Goal: Information Seeking & Learning: Learn about a topic

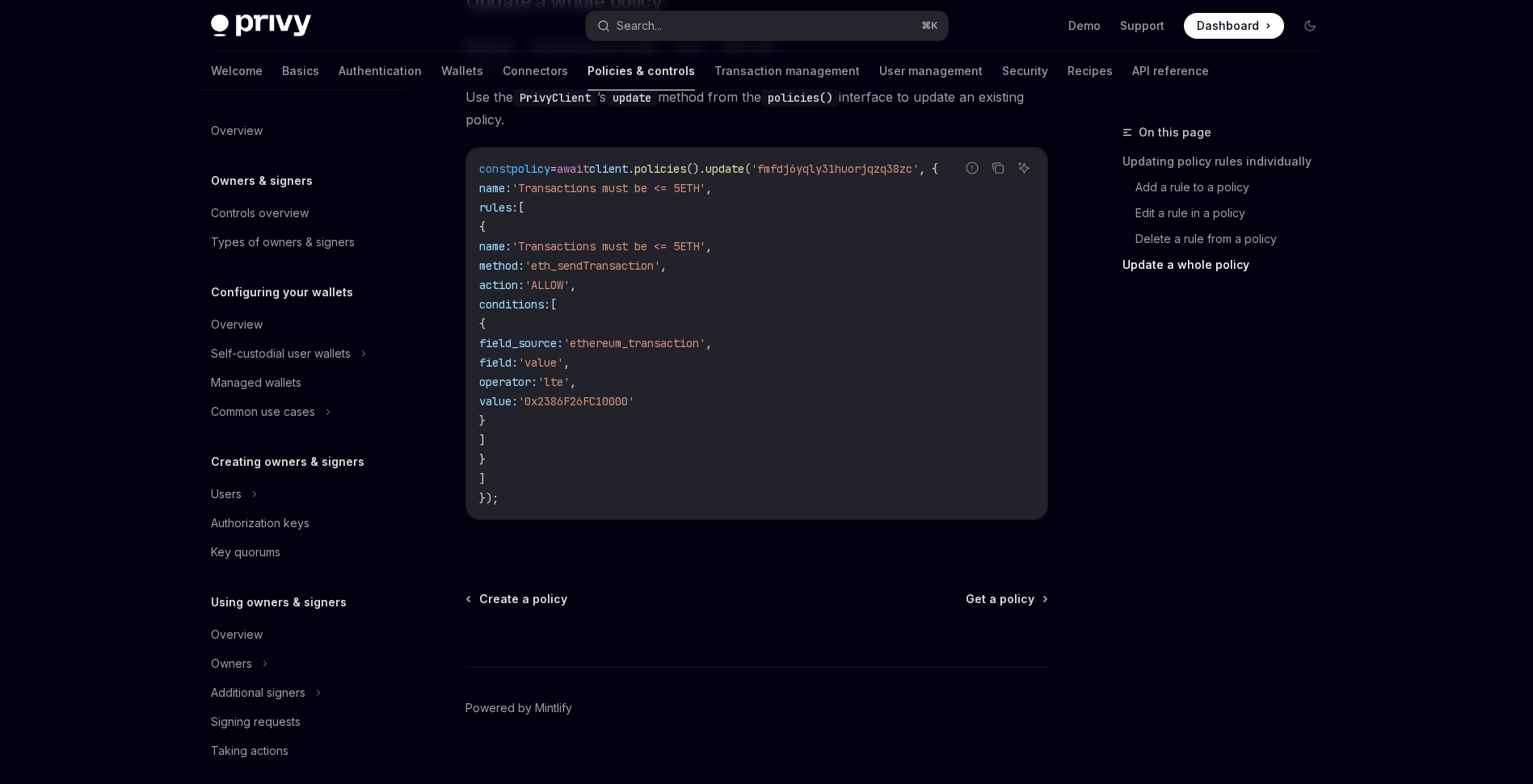
scroll to position [353, 0]
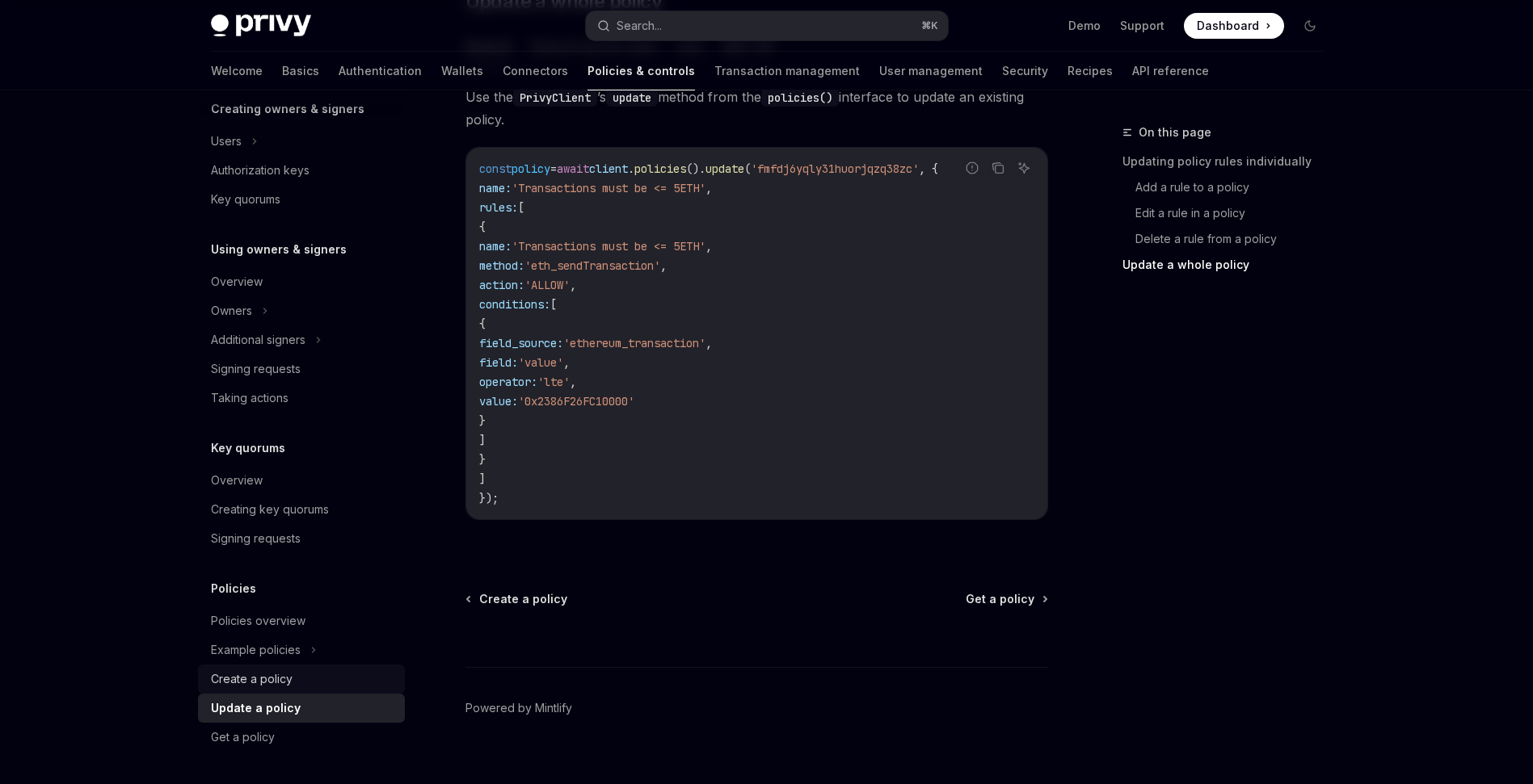
click at [258, 672] on div "Create a policy" at bounding box center [251, 679] width 81 height 20
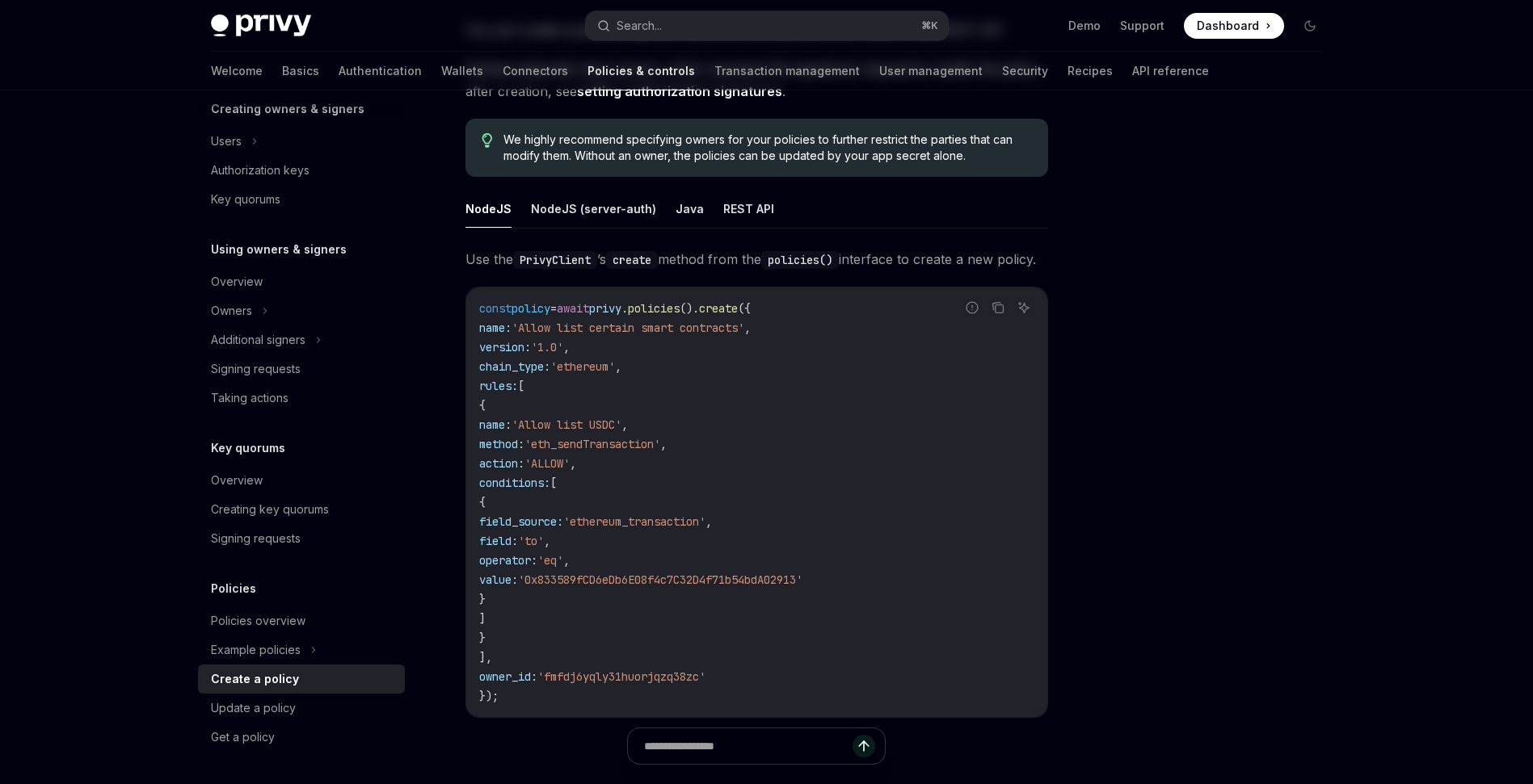
scroll to position [207, 0]
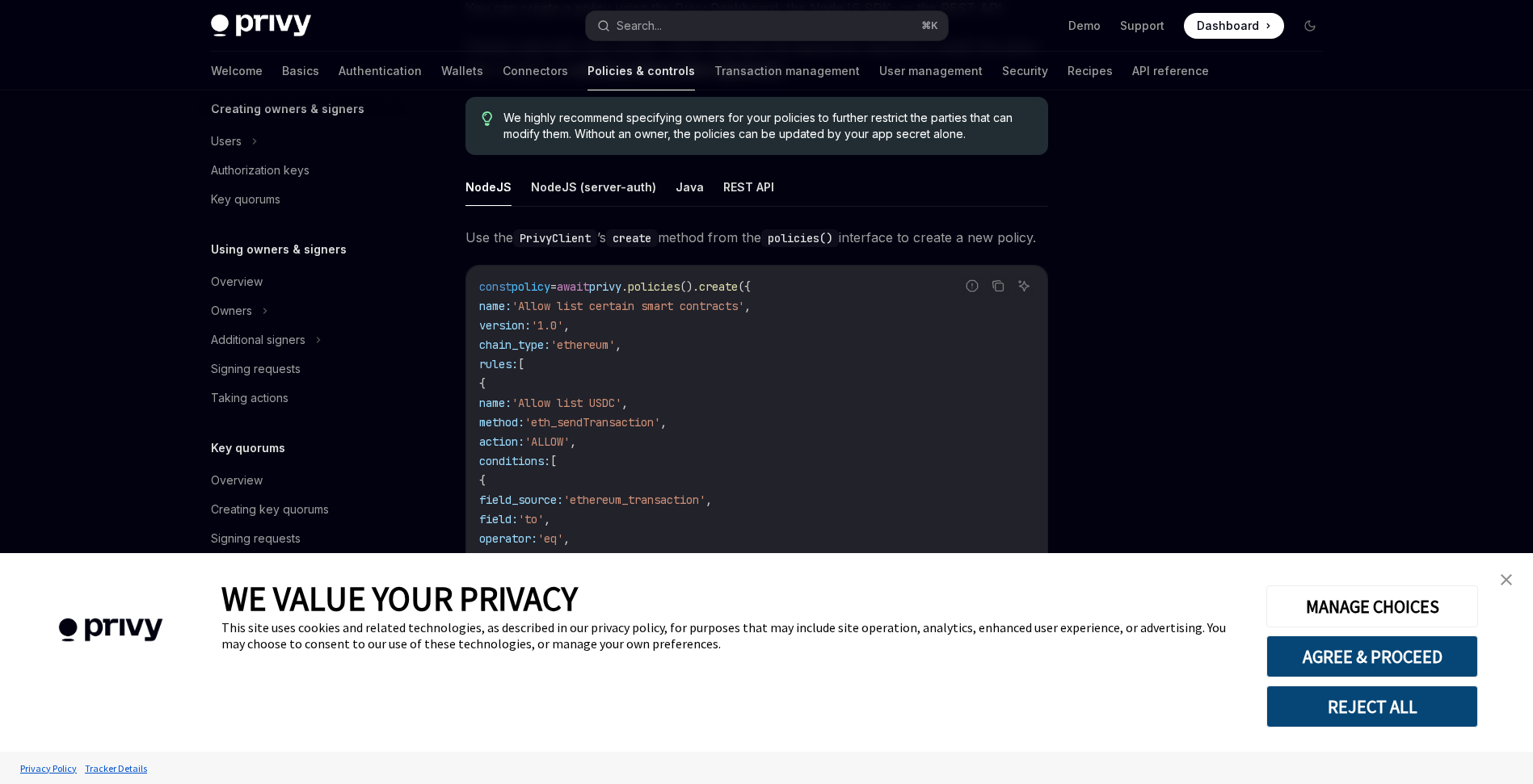
click at [1503, 582] on img "close banner" at bounding box center [1506, 580] width 11 height 11
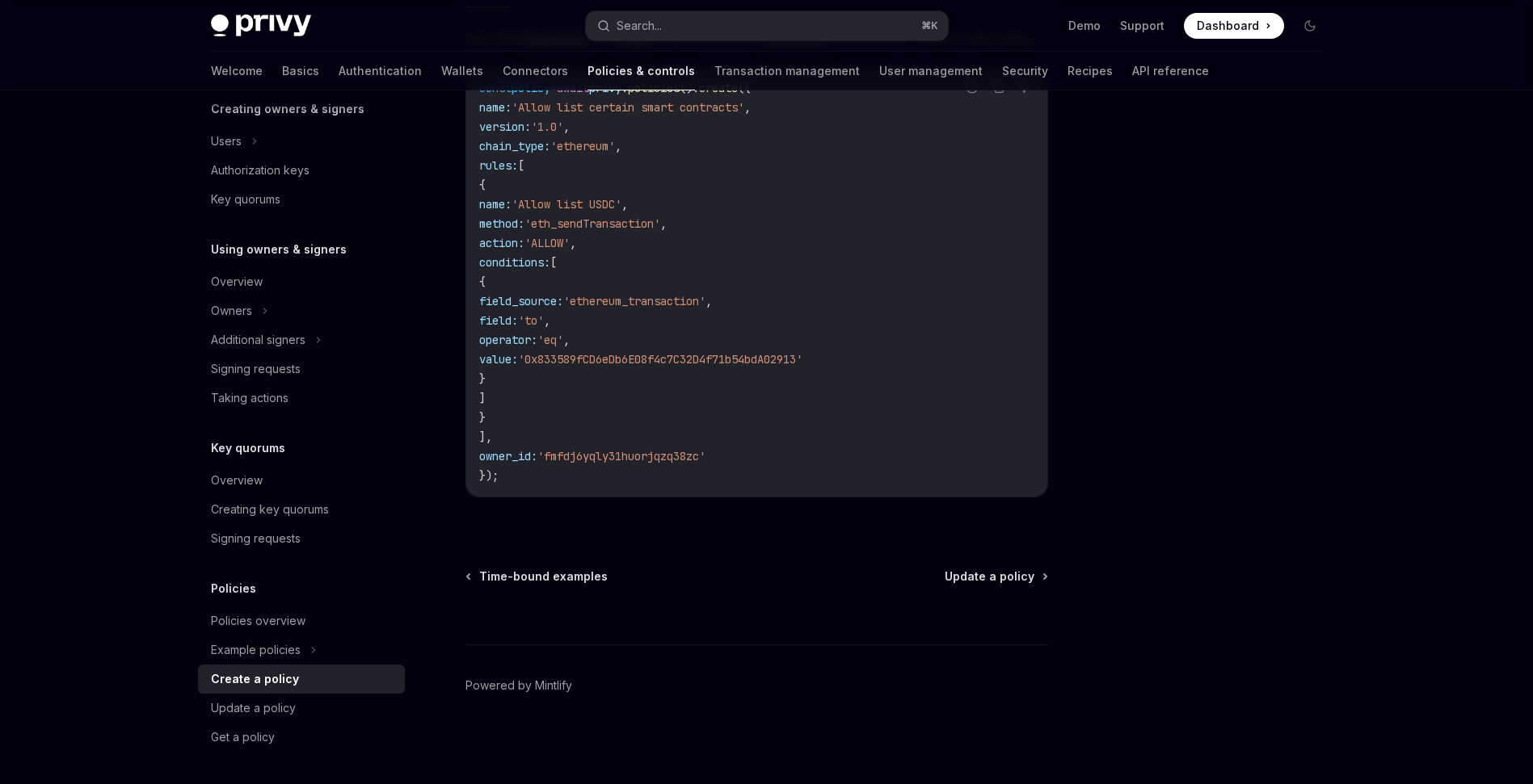
scroll to position [428, 0]
click at [257, 619] on div "Policies overview" at bounding box center [257, 621] width 95 height 20
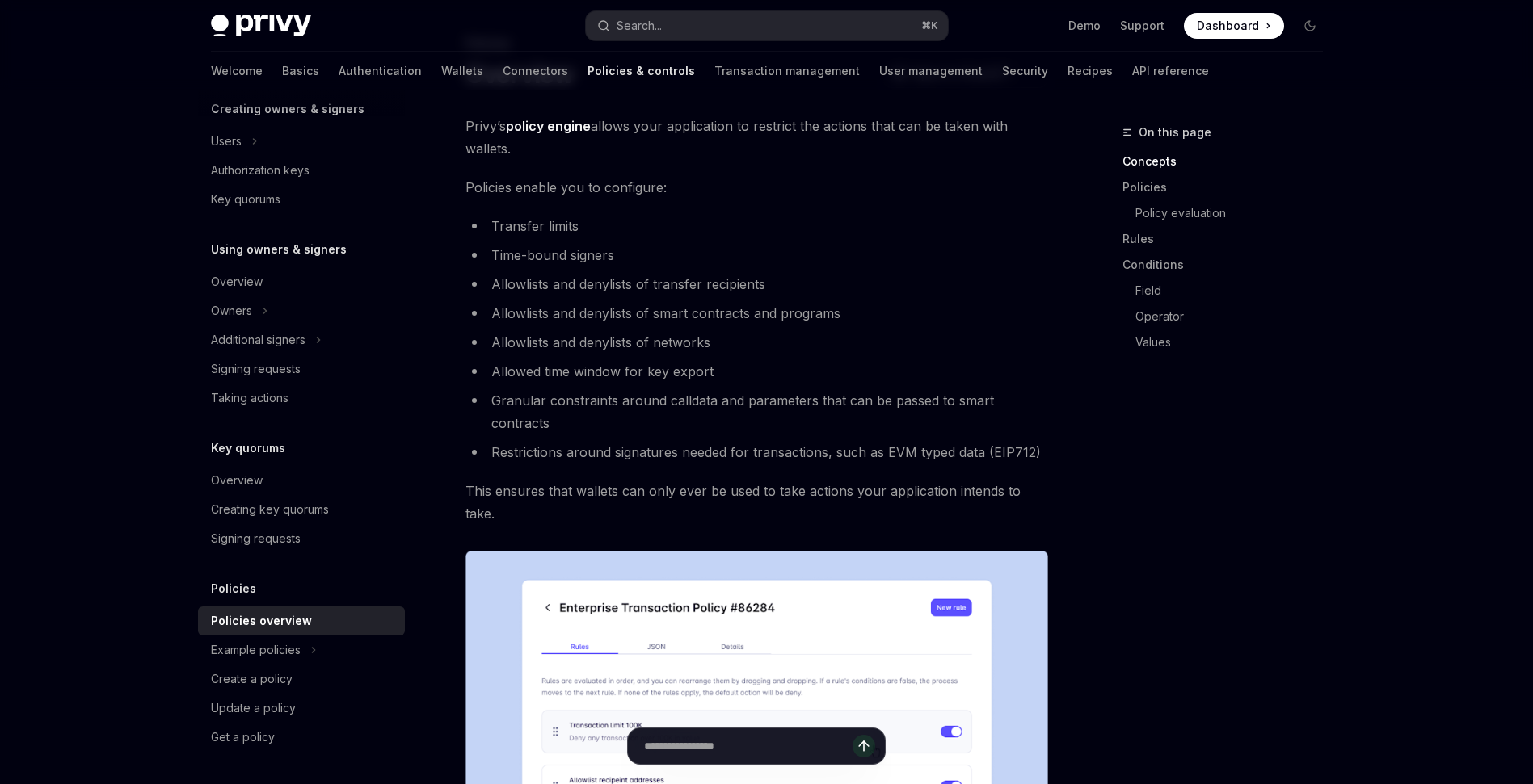
scroll to position [101, 0]
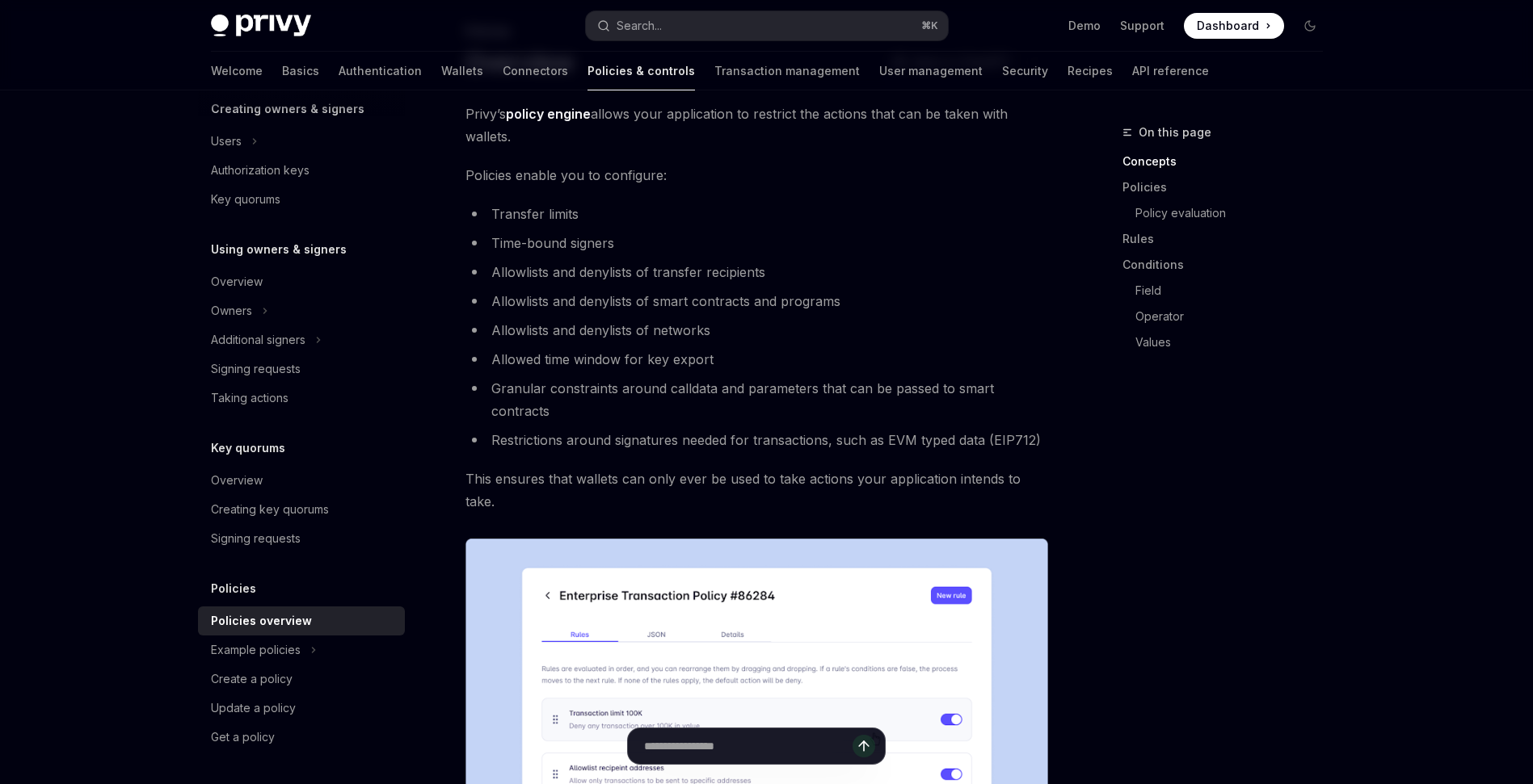
click at [606, 208] on li "Transfer limits" at bounding box center [756, 214] width 582 height 22
drag, startPoint x: 621, startPoint y: 211, endPoint x: 503, endPoint y: 204, distance: 118.2
click at [503, 204] on li "Transfer limits" at bounding box center [756, 214] width 582 height 22
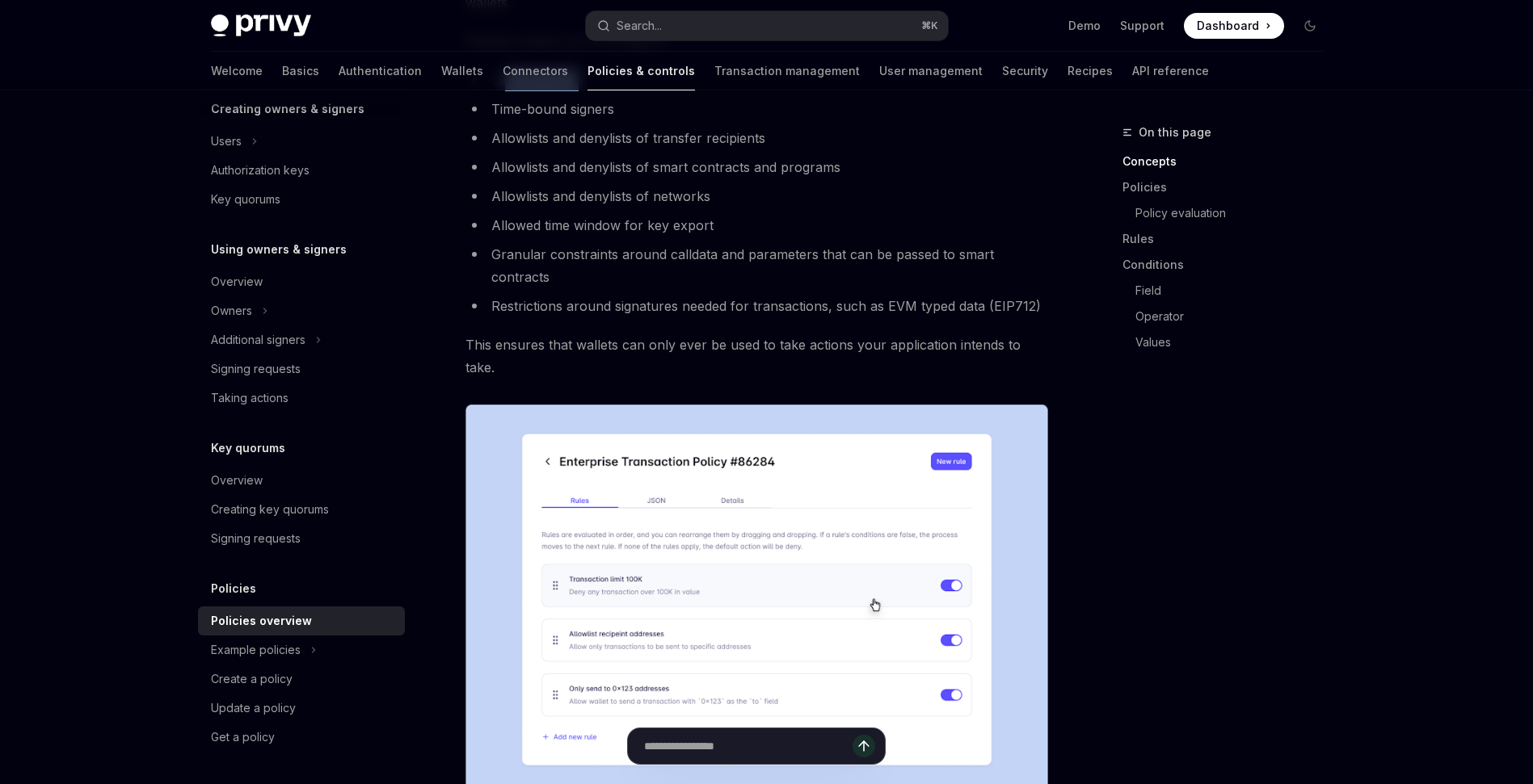
scroll to position [123, 0]
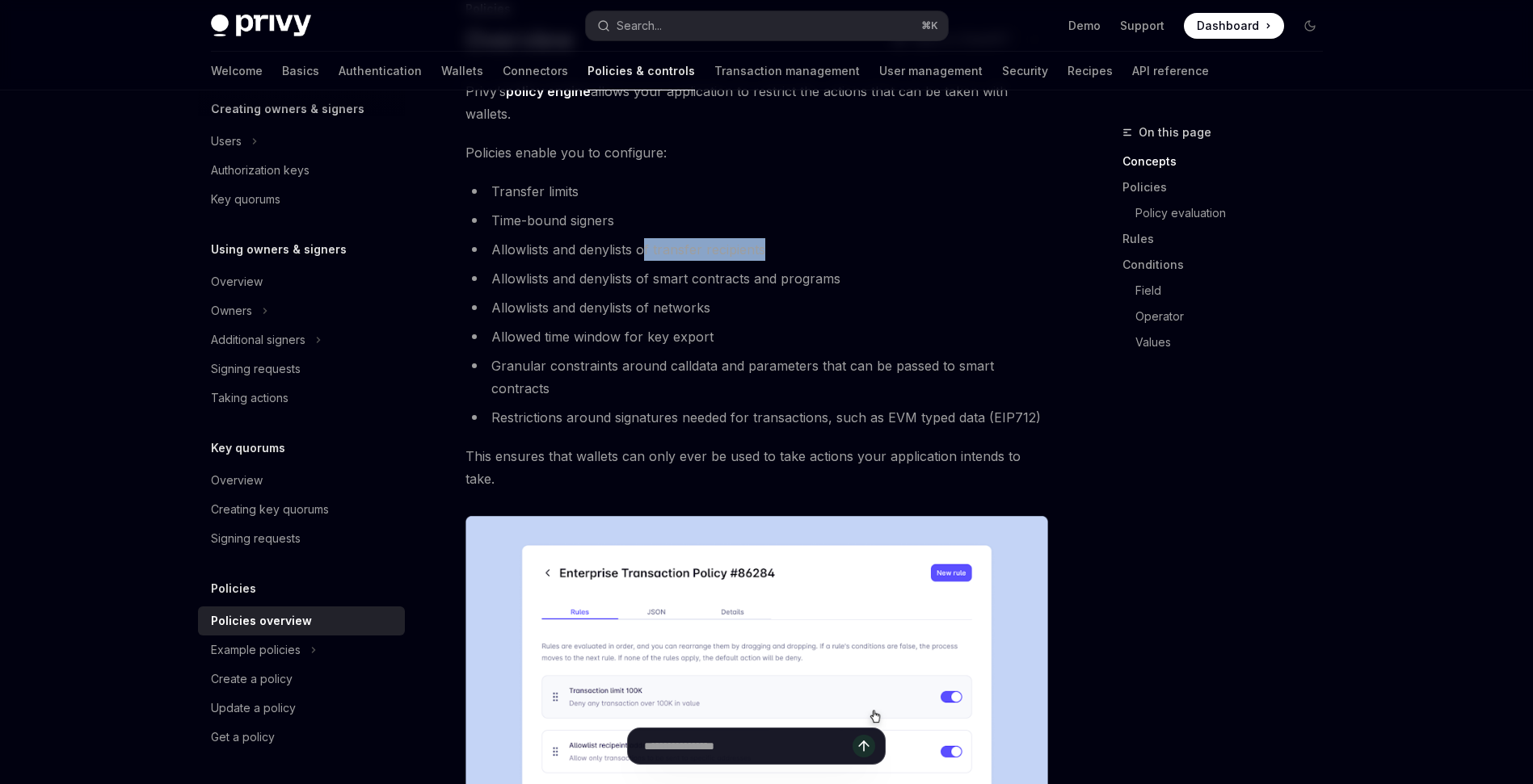
drag, startPoint x: 640, startPoint y: 245, endPoint x: 772, endPoint y: 249, distance: 132.1
click at [772, 249] on li "Allowlists and denylists of transfer recipients" at bounding box center [756, 250] width 582 height 22
click at [1151, 288] on link "Field" at bounding box center [1235, 291] width 200 height 26
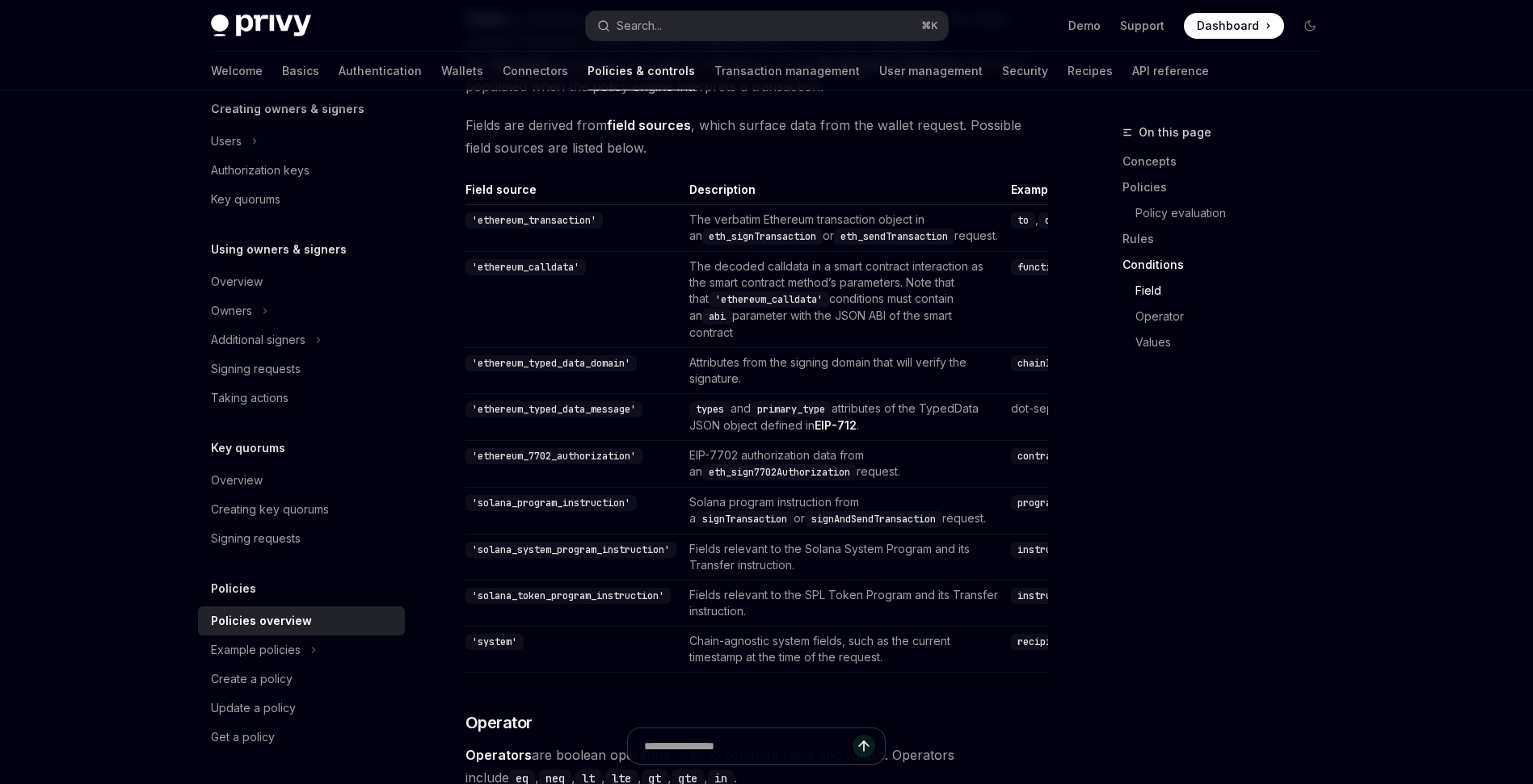
scroll to position [4333, 0]
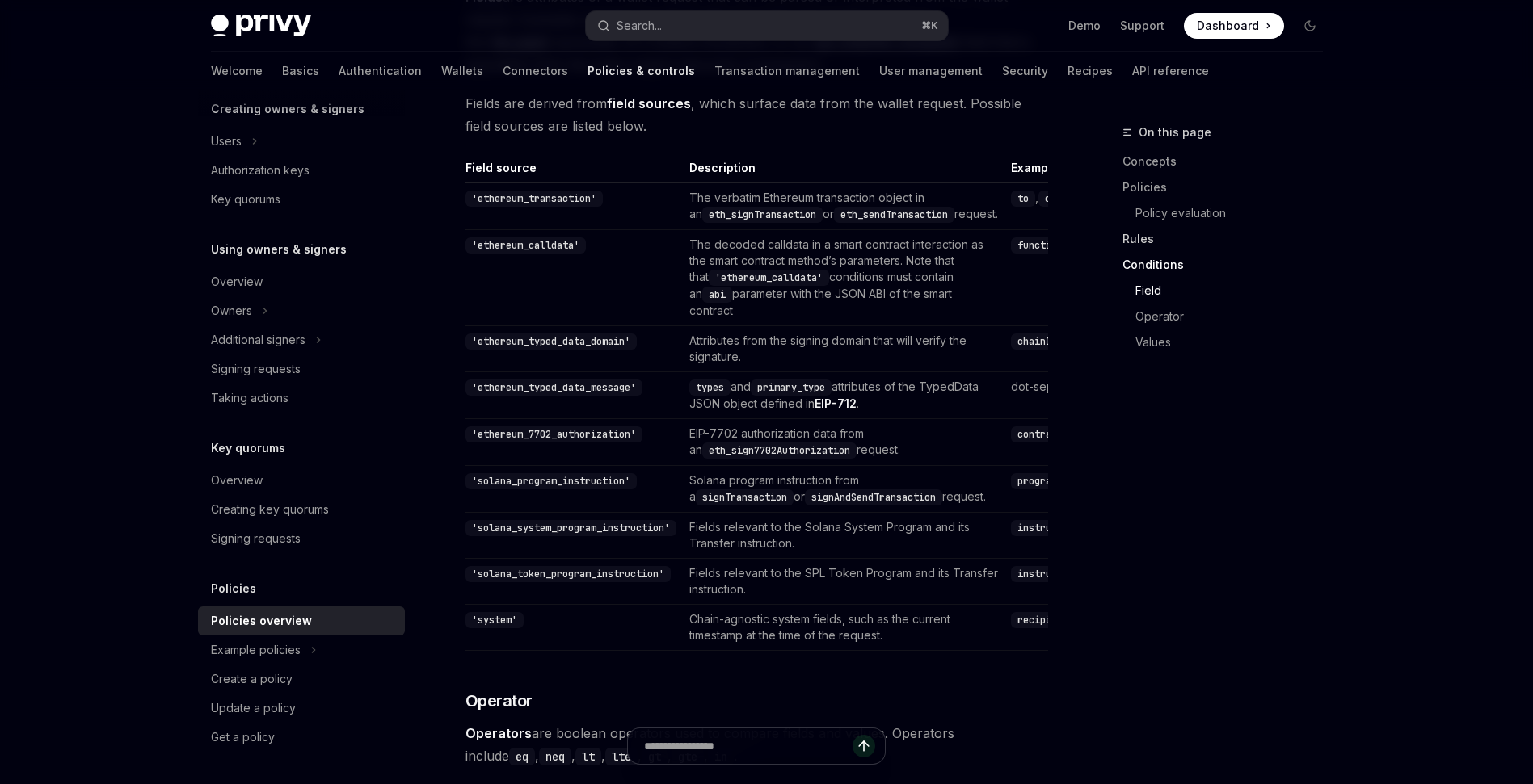
click at [1145, 230] on link "Rules" at bounding box center [1229, 240] width 213 height 26
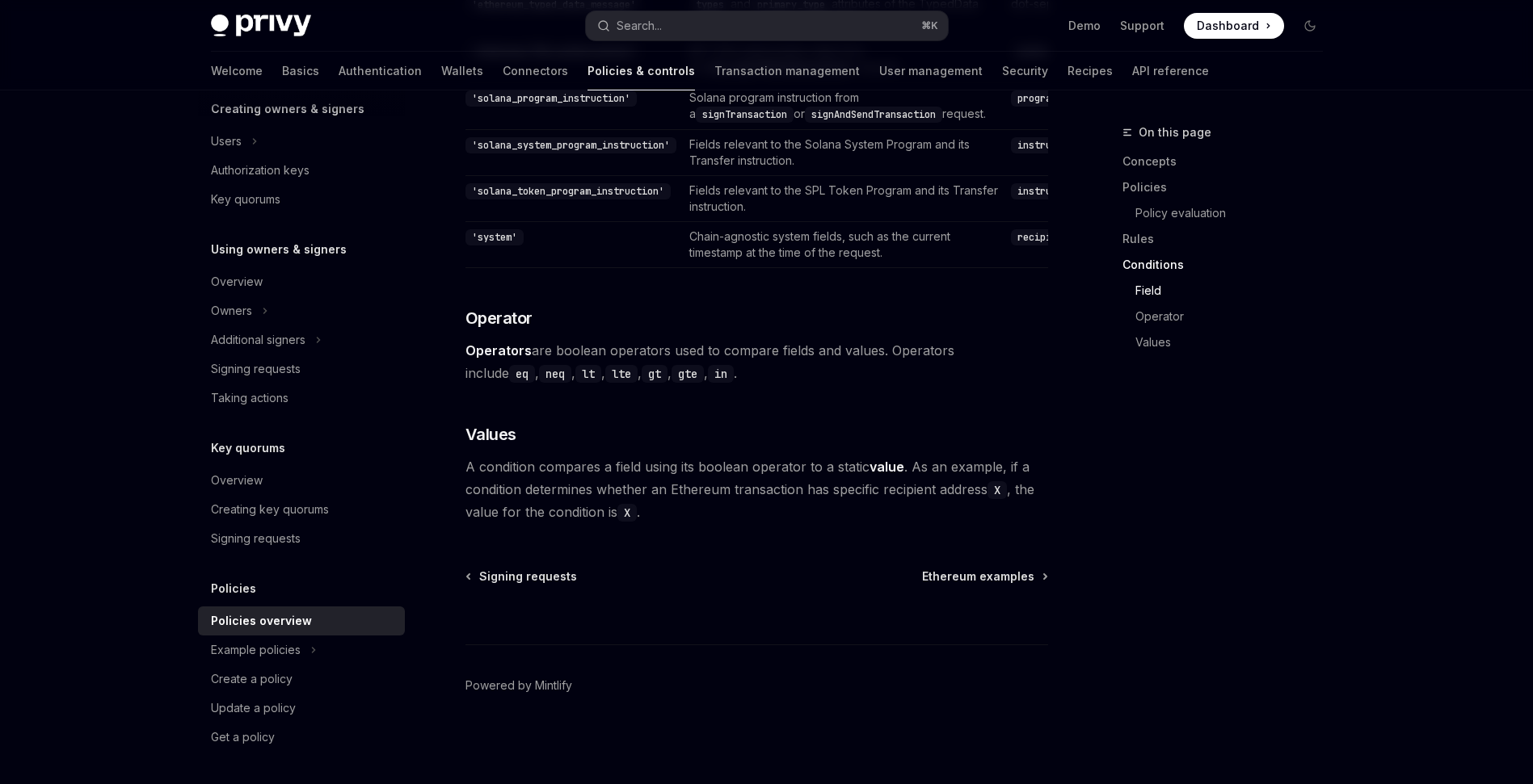
scroll to position [4873, 0]
click at [275, 653] on div "Example policies" at bounding box center [256, 650] width 90 height 20
type textarea "*"
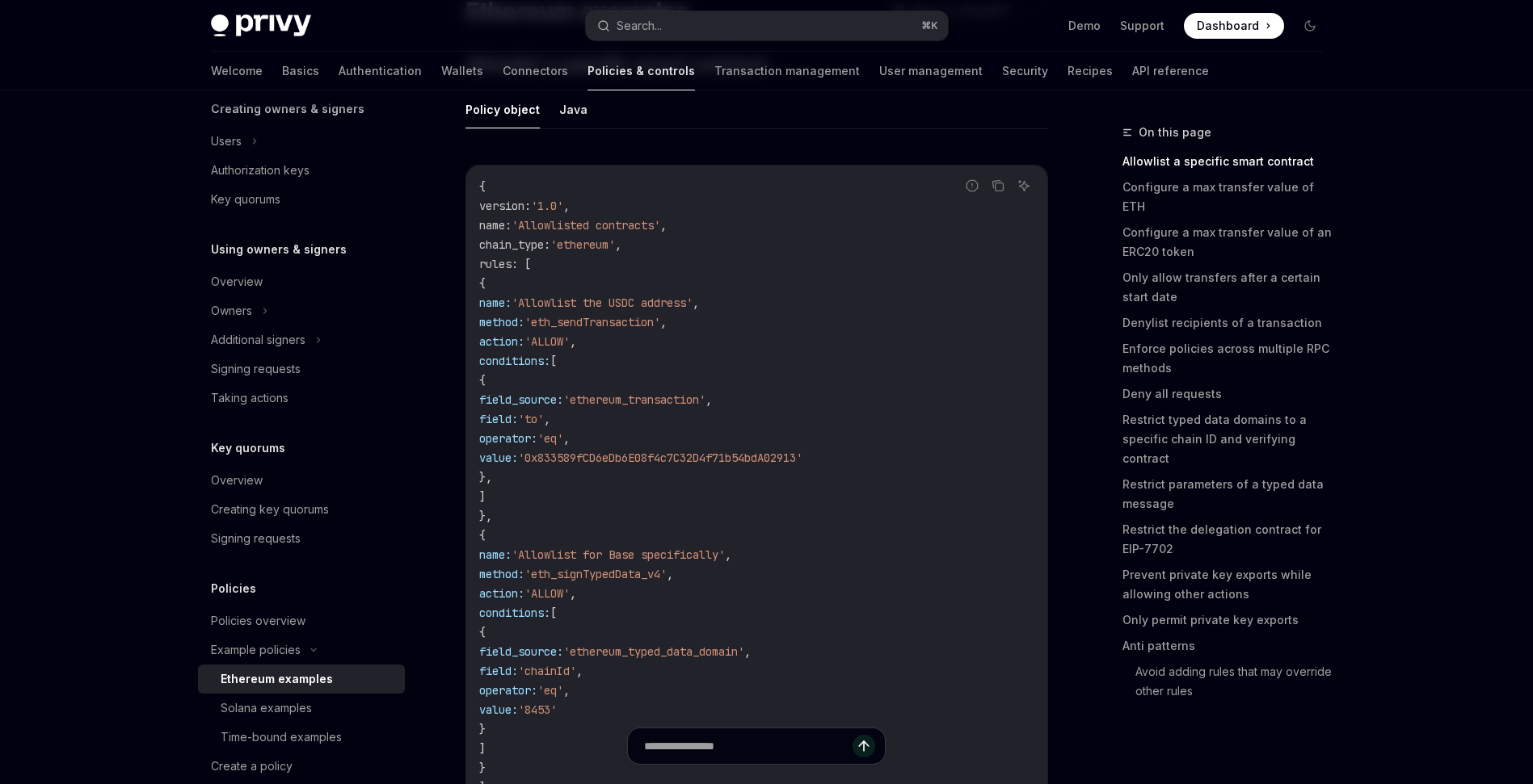
scroll to position [174, 0]
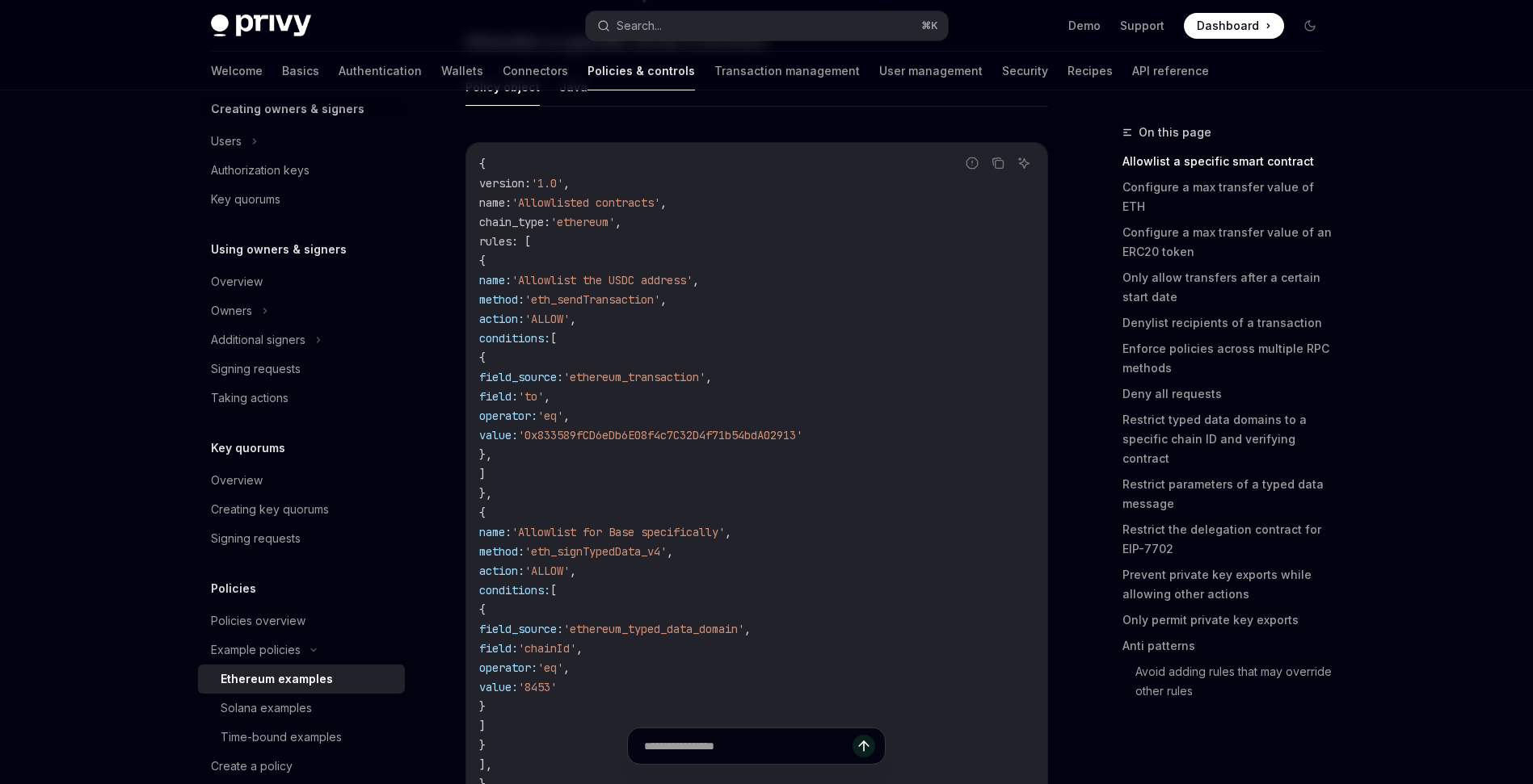
click at [660, 298] on span "'eth_sendTransaction'" at bounding box center [591, 300] width 136 height 15
click at [666, 553] on span "'eth_signTypedData_v4'" at bounding box center [595, 552] width 142 height 15
click at [657, 333] on code "{ version : '1.0' , name : 'Allowlisted contracts' , chain_type : 'ethereum' , …" at bounding box center [756, 474] width 555 height 640
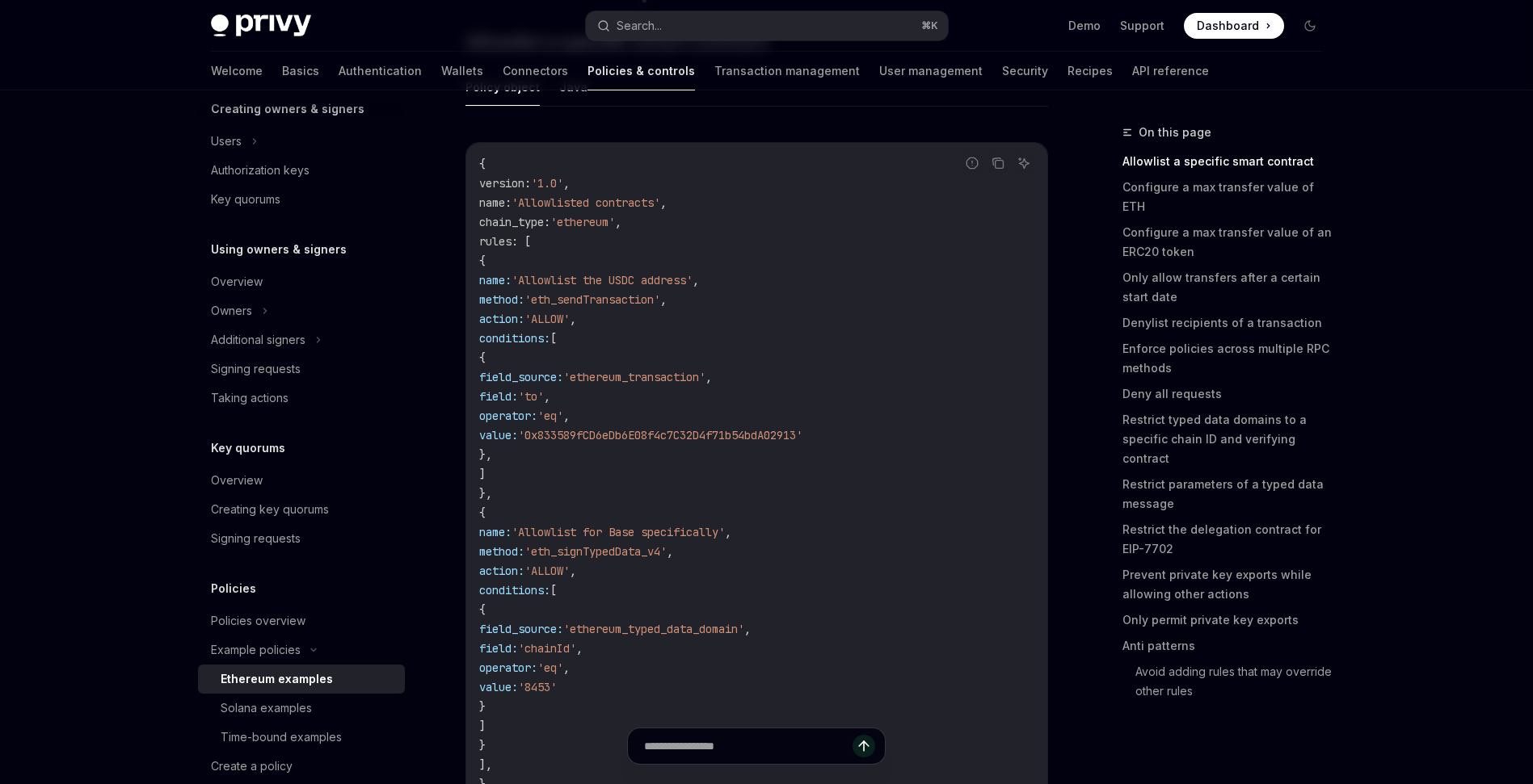
click at [699, 432] on span "'0x833589fCD6eDb6E08f4c7C32D4f71b54bdA02913'" at bounding box center [660, 436] width 285 height 15
drag, startPoint x: 642, startPoint y: 298, endPoint x: 714, endPoint y: 298, distance: 72.0
click at [660, 298] on span "'eth_sendTransaction'" at bounding box center [591, 300] width 136 height 15
click at [563, 416] on span "'eq'" at bounding box center [550, 416] width 26 height 15
click at [687, 434] on span "'0x833589fCD6eDb6E08f4c7C32D4f71b54bdA02913'" at bounding box center [660, 436] width 285 height 15
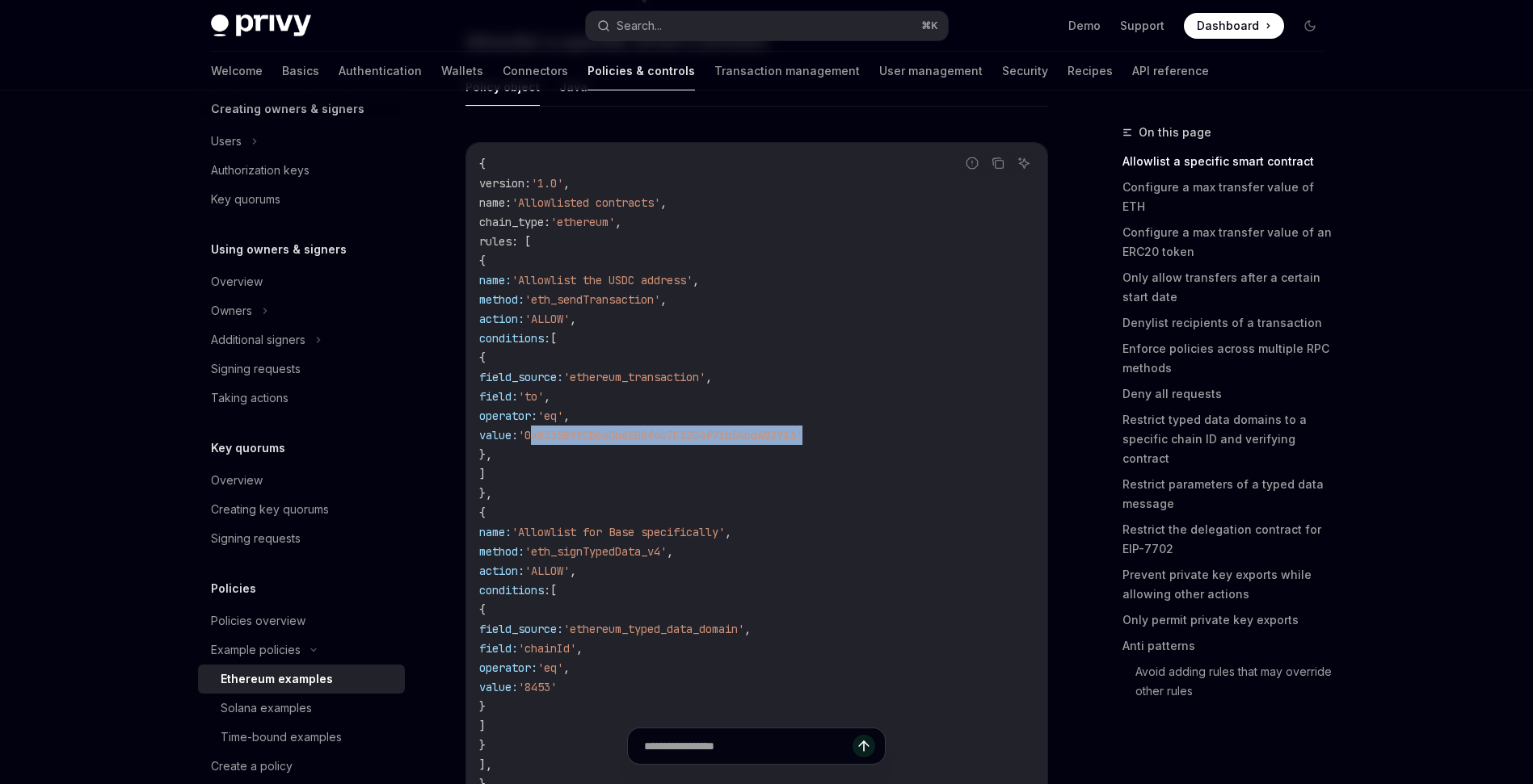
click at [687, 434] on span "'0x833589fCD6eDb6E08f4c7C32D4f71b54bdA02913'" at bounding box center [660, 436] width 285 height 15
click at [749, 436] on span "'0x833589fCD6eDb6E08f4c7C32D4f71b54bdA02913'" at bounding box center [660, 436] width 285 height 15
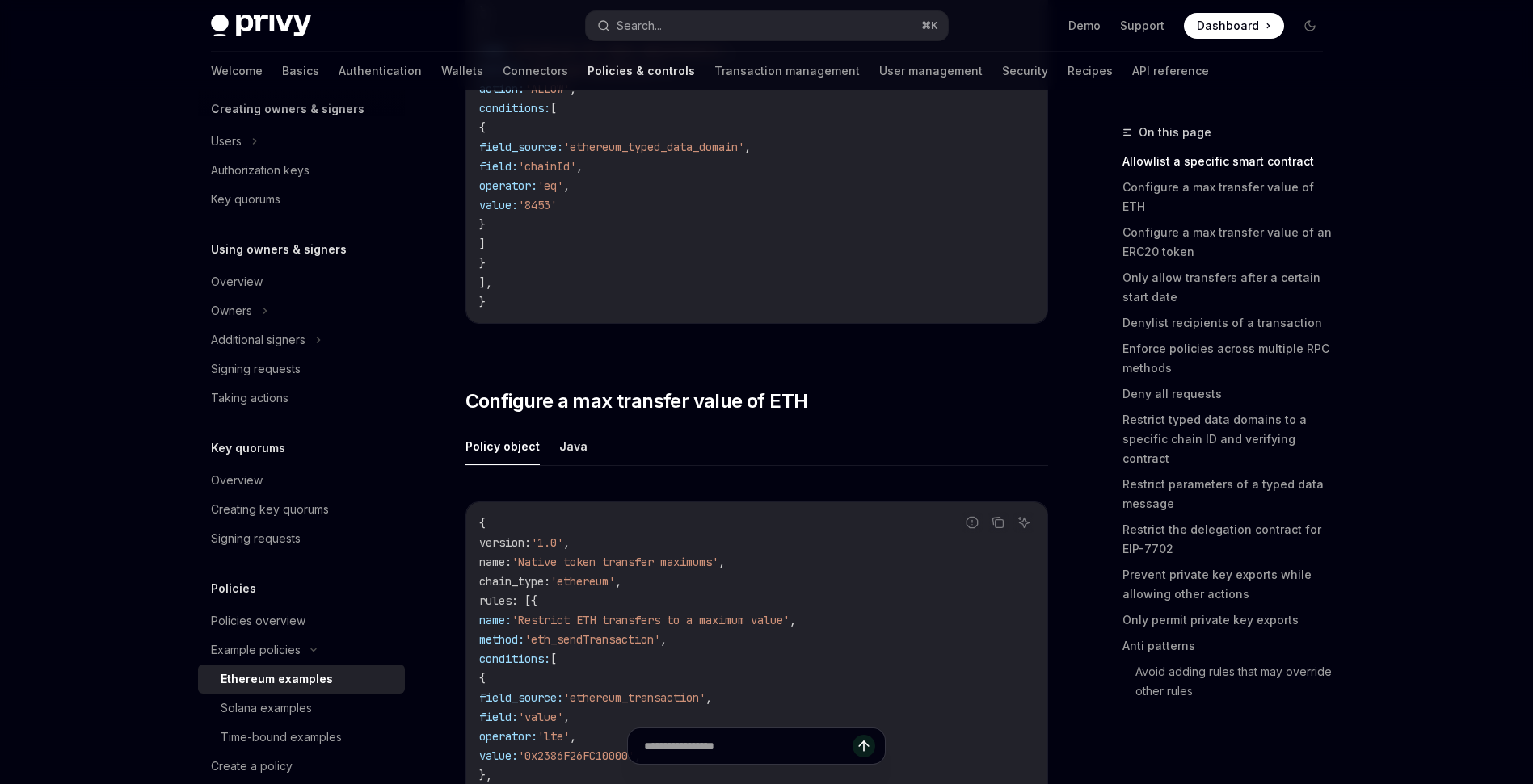
scroll to position [807, 0]
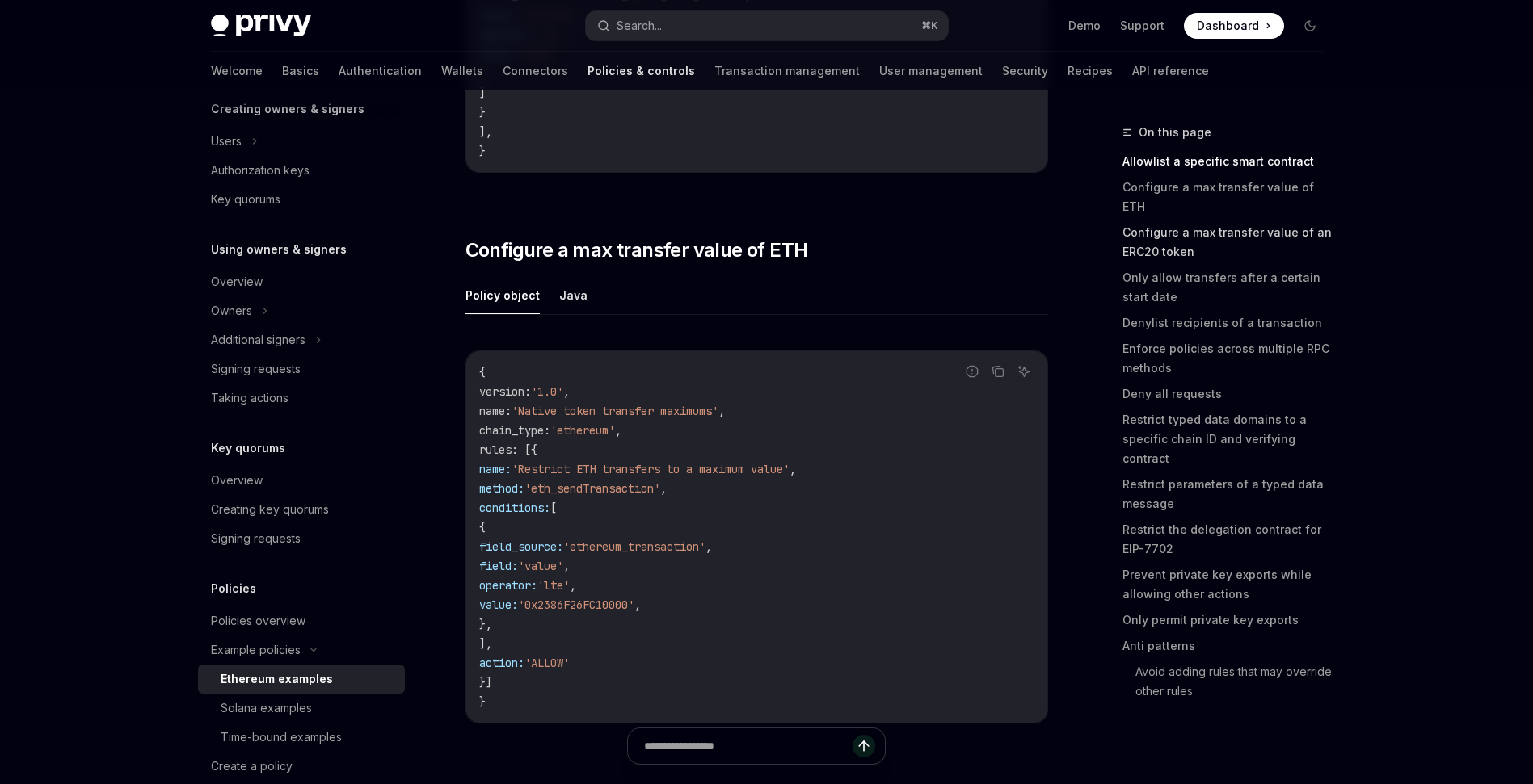
click at [1202, 221] on link "Configure a max transfer value of an ERC20 token" at bounding box center [1229, 242] width 213 height 45
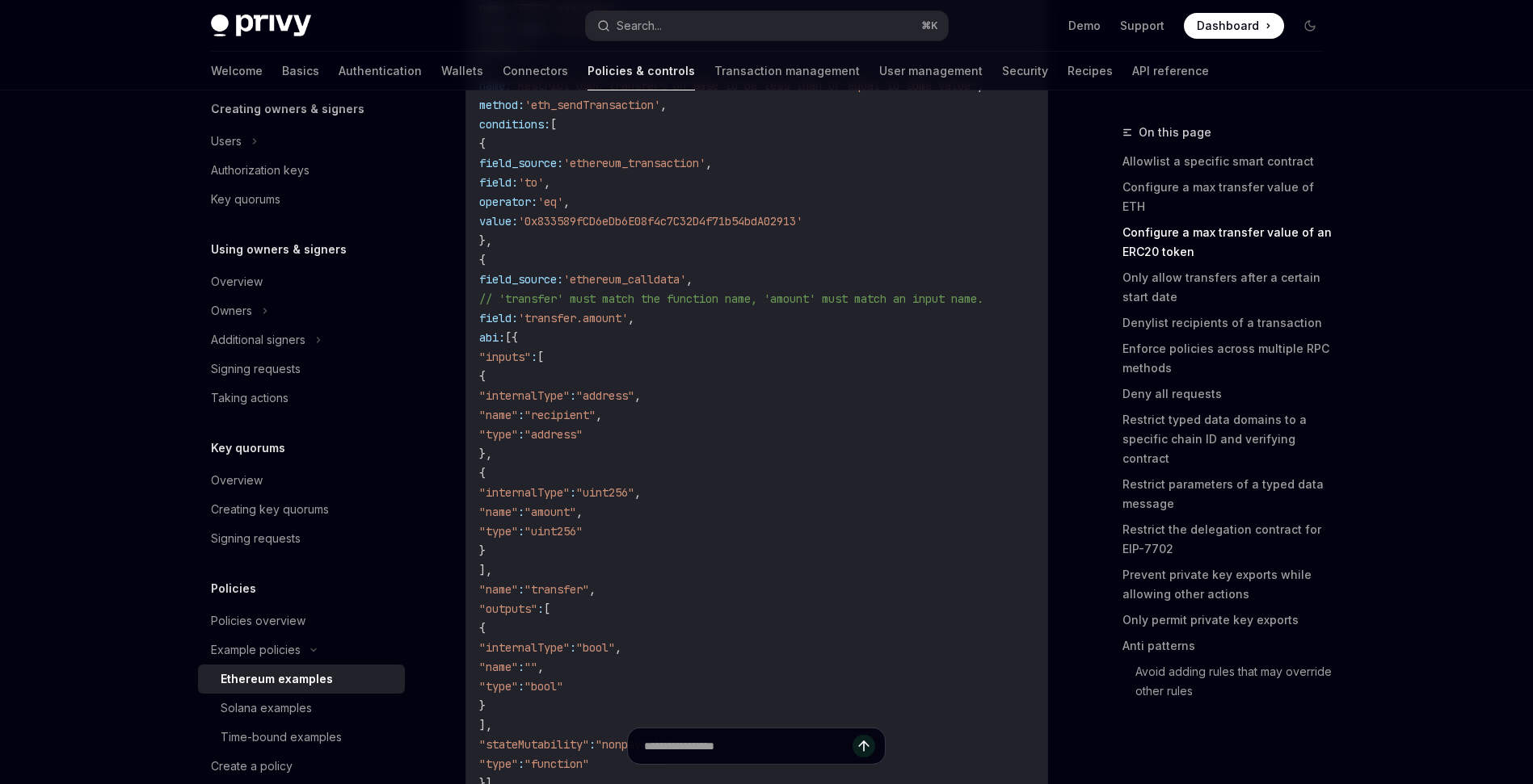
scroll to position [1763, 0]
click at [686, 281] on span "'ethereum_calldata'" at bounding box center [624, 279] width 123 height 15
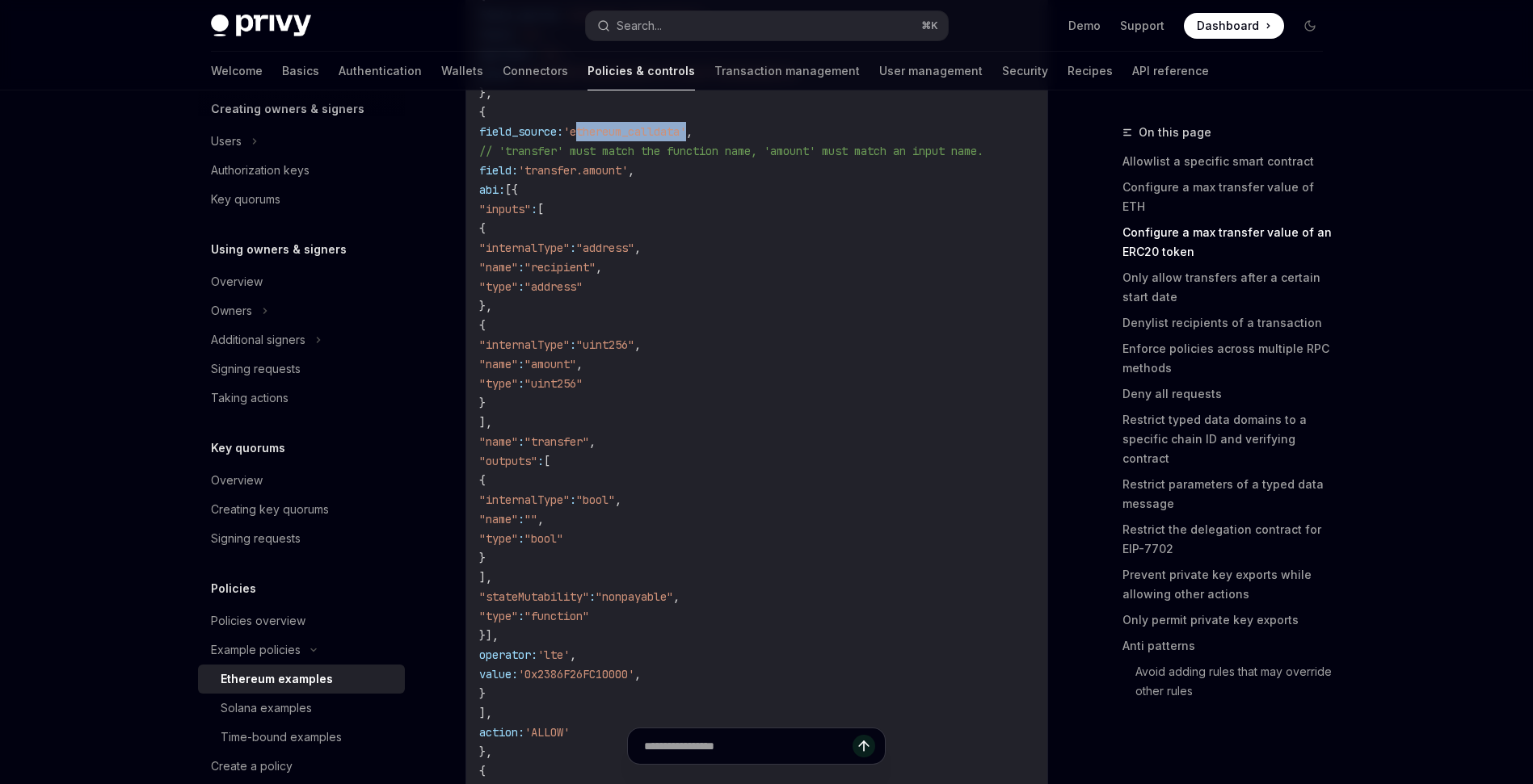
scroll to position [1780, 0]
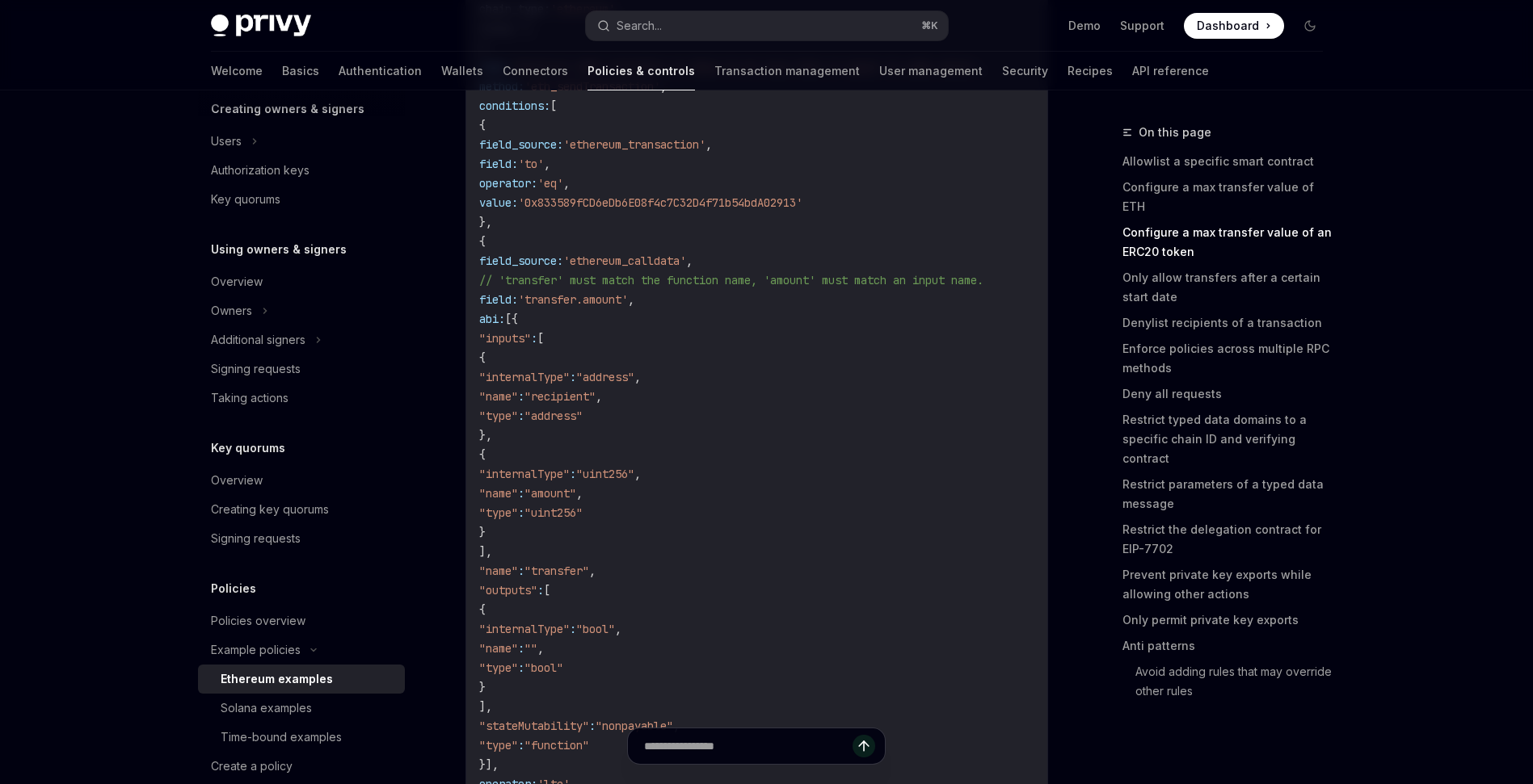
click at [628, 298] on span "'transfer.amount'" at bounding box center [572, 300] width 110 height 15
drag, startPoint x: 667, startPoint y: 299, endPoint x: 771, endPoint y: 306, distance: 104.2
click at [628, 306] on span "'transfer.amount'" at bounding box center [572, 300] width 110 height 15
drag, startPoint x: 612, startPoint y: 316, endPoint x: 684, endPoint y: 630, distance: 322.1
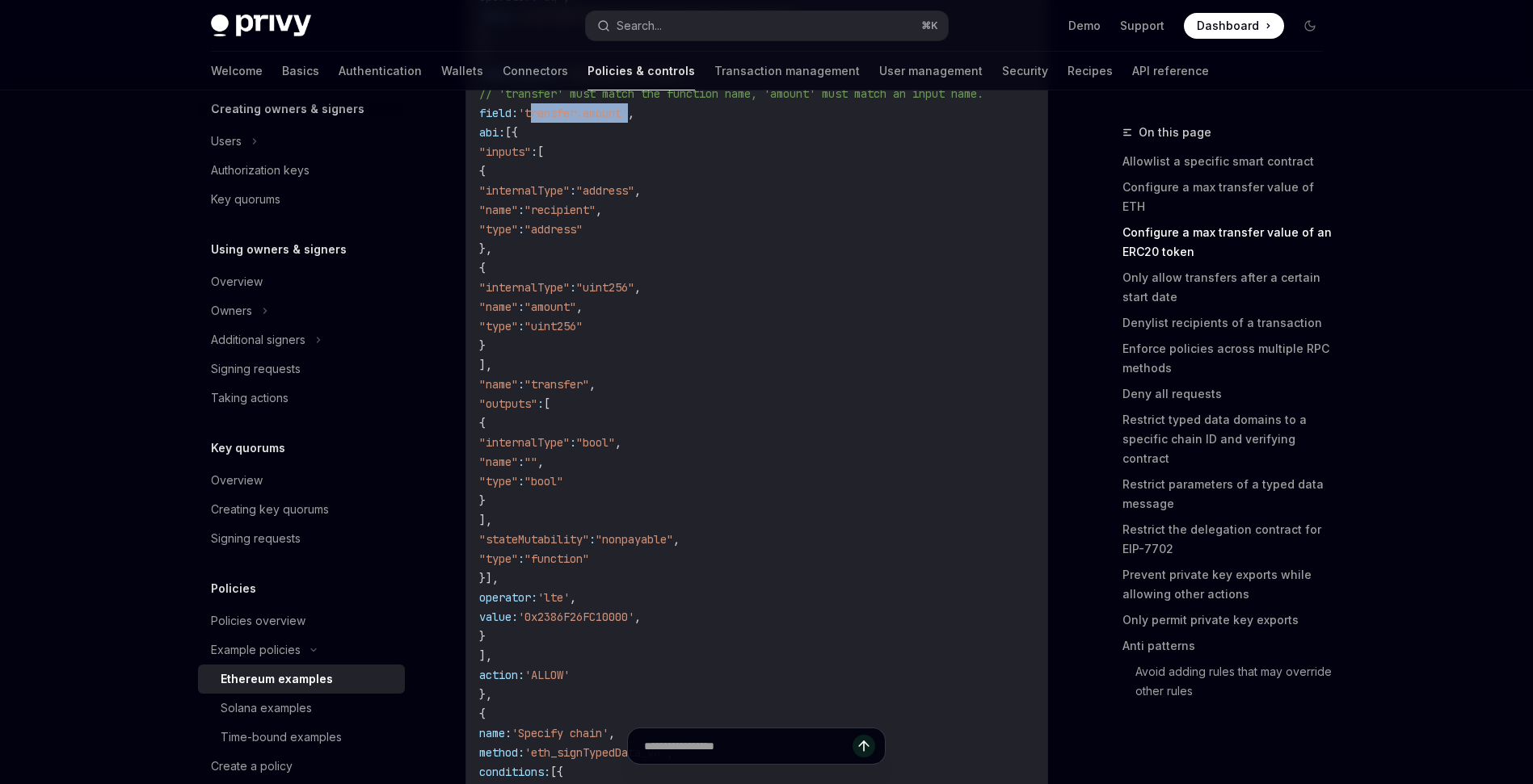
scroll to position [1966, 0]
click at [570, 289] on span ""internalType"" at bounding box center [524, 288] width 91 height 15
click at [577, 307] on span ""amount"" at bounding box center [549, 308] width 51 height 15
click at [577, 285] on span ":" at bounding box center [573, 288] width 7 height 15
